Goal: Information Seeking & Learning: Learn about a topic

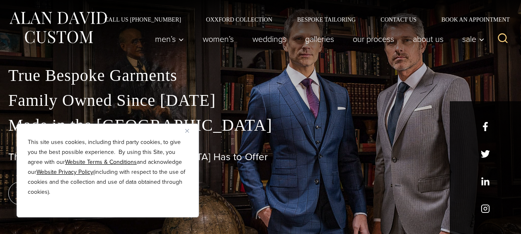
click at [187, 130] on img "Close" at bounding box center [187, 131] width 4 height 4
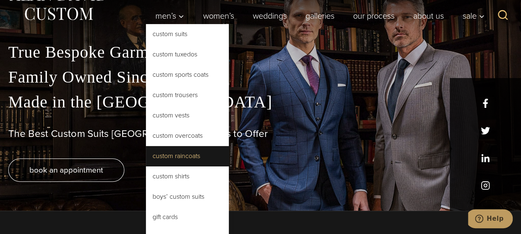
scroll to position [22, 0]
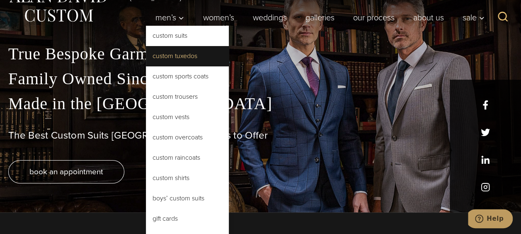
click at [193, 54] on link "Custom Tuxedos" at bounding box center [187, 56] width 83 height 20
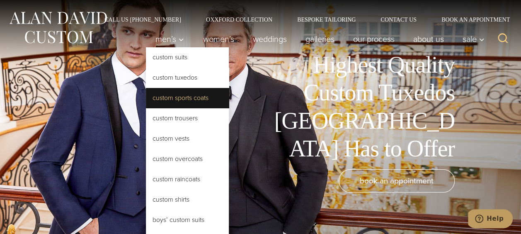
click at [202, 97] on link "Custom Sports Coats" at bounding box center [187, 98] width 83 height 20
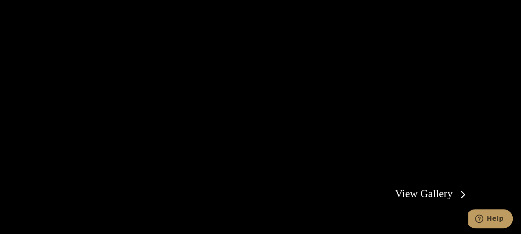
scroll to position [1598, 0]
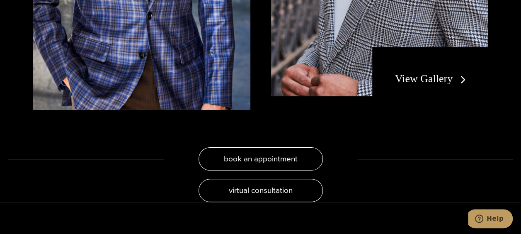
click at [435, 47] on div "View Gallery" at bounding box center [431, 78] width 116 height 63
click at [416, 73] on link "View Gallery" at bounding box center [432, 79] width 74 height 12
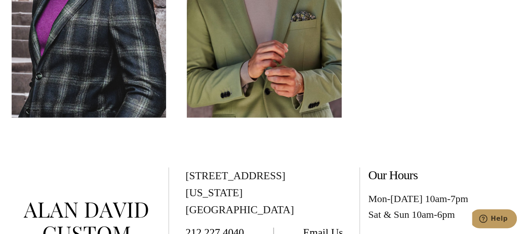
scroll to position [2267, 0]
